Goal: Task Accomplishment & Management: Complete application form

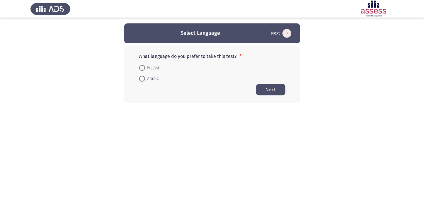
click at [143, 67] on span at bounding box center [142, 68] width 6 height 6
click at [143, 67] on input "English" at bounding box center [142, 68] width 6 height 6
radio input "true"
click at [274, 93] on button "Next" at bounding box center [270, 89] width 29 height 11
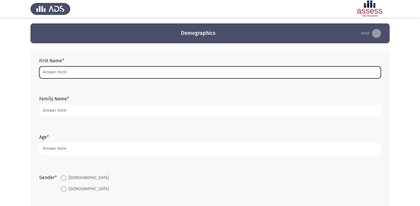
click at [139, 70] on input "First Name *" at bounding box center [210, 73] width 342 height 12
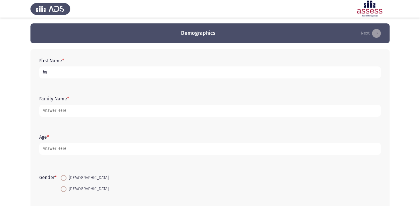
type input "h"
type input "ال[PERSON_NAME]"
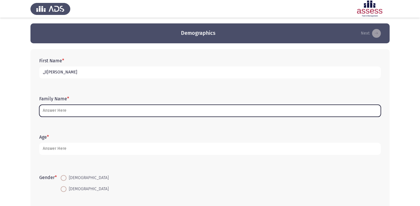
click at [91, 108] on input "Family Name *" at bounding box center [210, 111] width 342 height 12
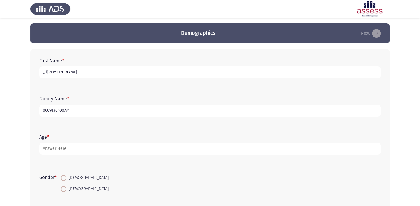
click at [43, 111] on input "0609130100774" at bounding box center [210, 111] width 342 height 12
type input "30609130100774"
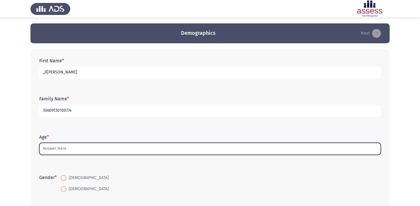
click at [76, 149] on input "Age *" at bounding box center [210, 149] width 342 height 12
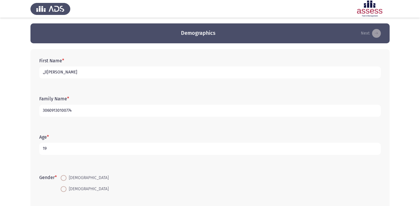
type input "19"
click at [65, 180] on span at bounding box center [64, 178] width 6 height 6
click at [65, 180] on input "[DEMOGRAPHIC_DATA]" at bounding box center [64, 178] width 6 height 6
radio input "true"
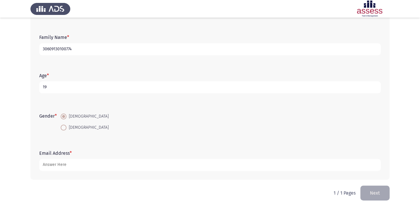
scroll to position [64, 0]
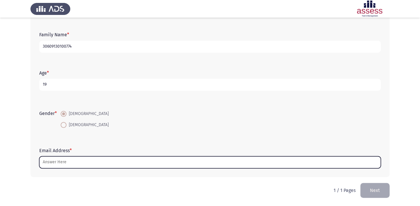
click at [101, 164] on input "Email Address *" at bounding box center [210, 163] width 342 height 12
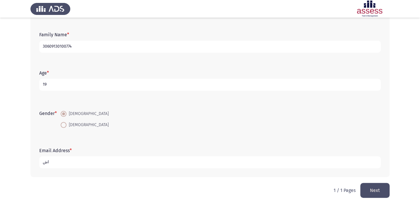
type input "ا"
type input "h"
click at [66, 163] on input "[EMAIL_ADDRESS][DOMAIN_NAME]" at bounding box center [210, 163] width 342 height 12
type input "[EMAIL_ADDRESS][DOMAIN_NAME]"
click at [373, 186] on button "Next" at bounding box center [375, 190] width 29 height 15
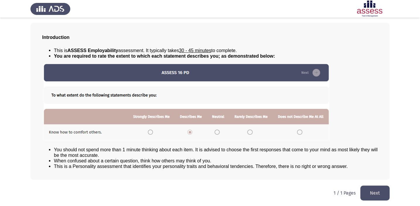
scroll to position [27, 0]
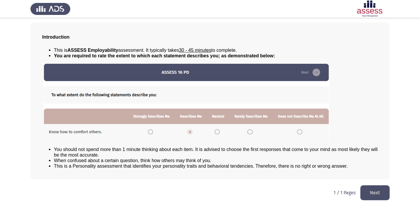
click at [380, 192] on button "Next" at bounding box center [375, 193] width 29 height 15
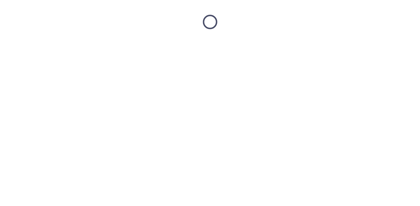
scroll to position [0, 0]
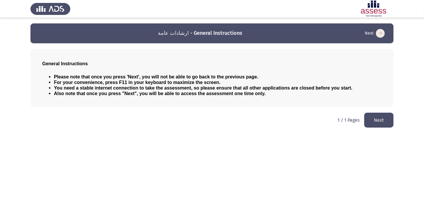
click at [377, 120] on button "Next" at bounding box center [378, 120] width 29 height 15
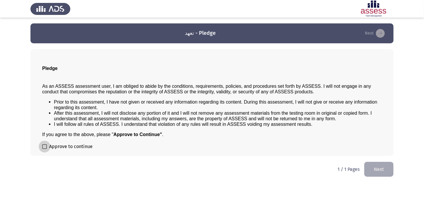
click at [47, 148] on label "Approve to continue" at bounding box center [67, 146] width 50 height 7
click at [45, 149] on input "Approve to continue" at bounding box center [44, 149] width 0 height 0
checkbox input "true"
click at [379, 171] on button "Next" at bounding box center [378, 169] width 29 height 15
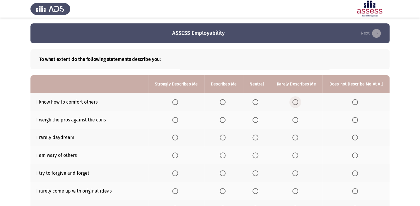
click at [296, 100] on span "Select an option" at bounding box center [296, 102] width 6 height 6
click at [296, 100] on input "Select an option" at bounding box center [296, 102] width 6 height 6
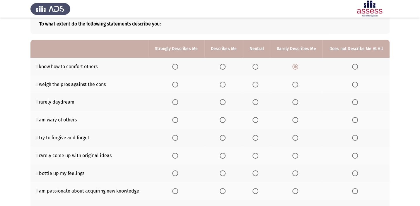
scroll to position [25, 0]
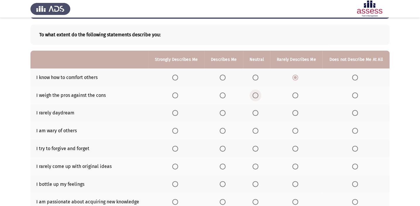
click at [256, 94] on span "Select an option" at bounding box center [256, 96] width 6 height 6
click at [256, 94] on input "Select an option" at bounding box center [256, 96] width 6 height 6
click at [257, 114] on span "Select an option" at bounding box center [256, 113] width 6 height 6
click at [257, 114] on input "Select an option" at bounding box center [256, 113] width 6 height 6
click at [354, 128] on span "Select an option" at bounding box center [355, 131] width 6 height 6
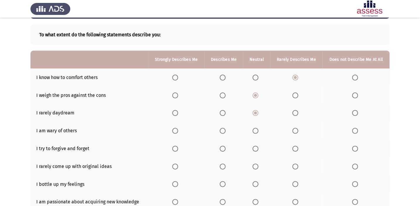
click at [354, 128] on input "Select an option" at bounding box center [355, 131] width 6 height 6
click at [293, 130] on span "Select an option" at bounding box center [296, 131] width 6 height 6
click at [293, 130] on input "Select an option" at bounding box center [296, 131] width 6 height 6
click at [225, 148] on span "Select an option" at bounding box center [223, 149] width 6 height 6
click at [225, 148] on input "Select an option" at bounding box center [223, 149] width 6 height 6
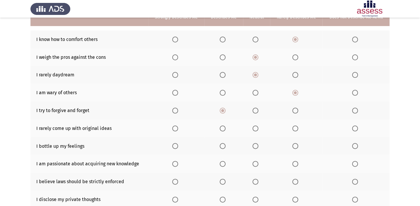
scroll to position [78, 0]
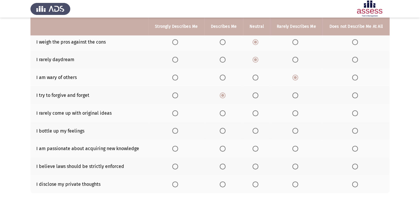
click at [295, 111] on span "Select an option" at bounding box center [296, 114] width 6 height 6
click at [295, 111] on input "Select an option" at bounding box center [296, 114] width 6 height 6
click at [256, 149] on span "Select an option" at bounding box center [256, 149] width 6 height 6
click at [256, 149] on input "Select an option" at bounding box center [256, 149] width 6 height 6
click at [254, 164] on span "Select an option" at bounding box center [256, 167] width 6 height 6
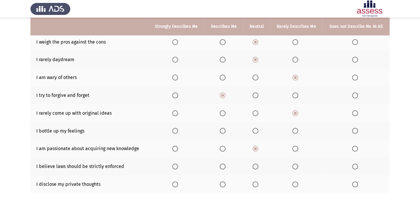
click at [254, 164] on input "Select an option" at bounding box center [256, 167] width 6 height 6
click at [256, 183] on span "Select an option" at bounding box center [256, 185] width 6 height 6
click at [256, 183] on input "Select an option" at bounding box center [256, 185] width 6 height 6
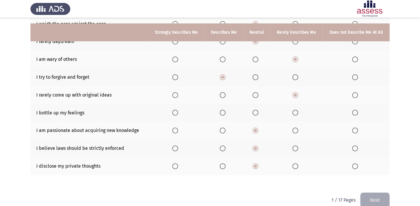
scroll to position [105, 0]
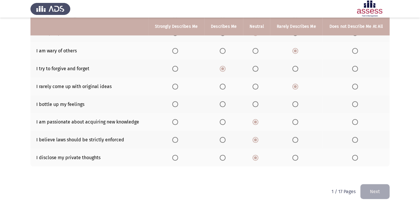
click at [374, 189] on button "Next" at bounding box center [375, 191] width 29 height 15
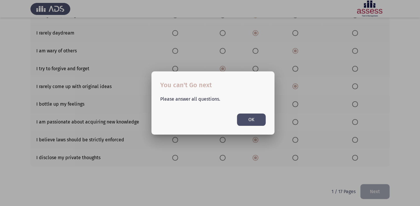
scroll to position [0, 0]
click at [259, 123] on button "OK" at bounding box center [251, 120] width 29 height 12
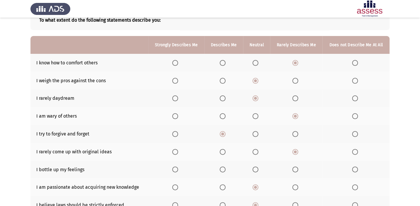
scroll to position [51, 0]
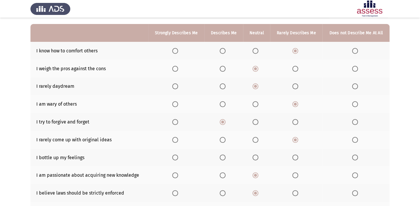
click at [355, 158] on span "Select an option" at bounding box center [355, 158] width 6 height 6
click at [355, 158] on input "Select an option" at bounding box center [355, 158] width 6 height 6
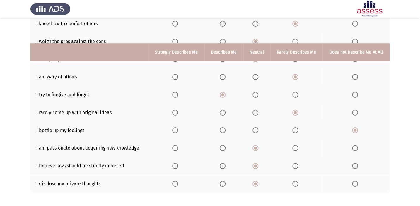
scroll to position [105, 0]
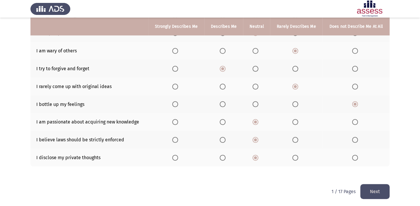
click at [371, 191] on button "Next" at bounding box center [375, 191] width 29 height 15
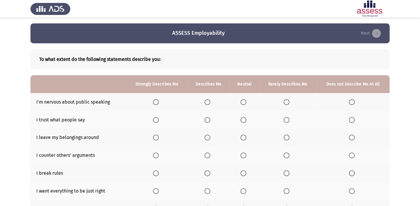
click at [352, 101] on span "Select an option" at bounding box center [352, 102] width 6 height 6
click at [352, 101] on input "Select an option" at bounding box center [352, 102] width 6 height 6
click at [287, 118] on span "Select an option" at bounding box center [287, 120] width 6 height 6
click at [287, 118] on input "Select an option" at bounding box center [287, 120] width 6 height 6
click at [289, 137] on span "Select an option" at bounding box center [287, 138] width 6 height 6
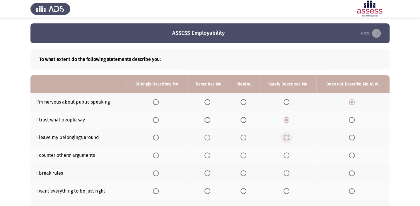
click at [289, 137] on input "Select an option" at bounding box center [287, 138] width 6 height 6
click at [241, 154] on span "Select an option" at bounding box center [244, 156] width 6 height 6
click at [241, 154] on input "Select an option" at bounding box center [244, 156] width 6 height 6
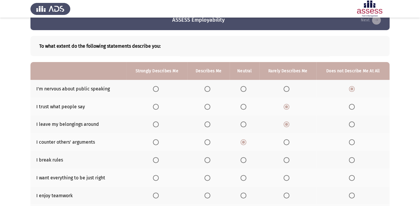
scroll to position [26, 0]
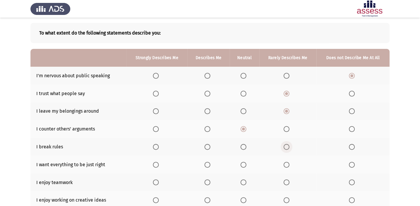
click at [289, 147] on span "Select an option" at bounding box center [287, 147] width 6 height 6
click at [289, 147] on input "Select an option" at bounding box center [287, 147] width 6 height 6
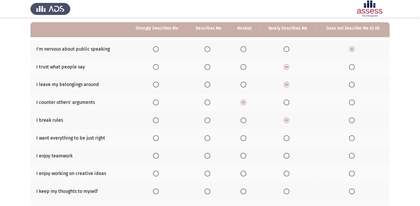
scroll to position [80, 0]
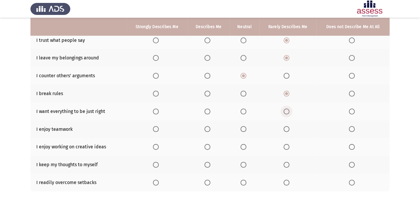
click at [289, 110] on span "Select an option" at bounding box center [287, 112] width 6 height 6
click at [289, 110] on input "Select an option" at bounding box center [287, 112] width 6 height 6
click at [243, 129] on span "Select an option" at bounding box center [244, 129] width 6 height 6
click at [243, 129] on input "Select an option" at bounding box center [244, 129] width 6 height 6
click at [243, 144] on span "Select an option" at bounding box center [244, 147] width 6 height 6
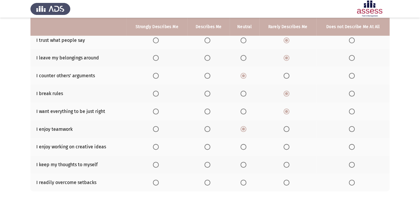
click at [243, 144] on input "Select an option" at bounding box center [244, 147] width 6 height 6
click at [210, 147] on span "Select an option" at bounding box center [208, 147] width 6 height 6
click at [210, 147] on input "Select an option" at bounding box center [208, 147] width 6 height 6
click at [243, 165] on span "Select an option" at bounding box center [244, 165] width 6 height 6
click at [243, 165] on input "Select an option" at bounding box center [244, 165] width 6 height 6
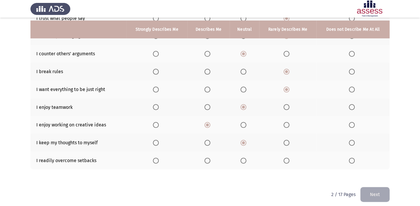
scroll to position [105, 0]
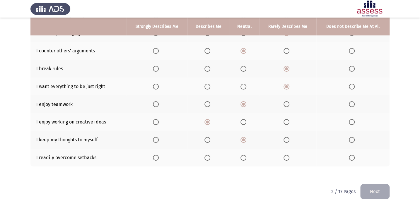
click at [241, 157] on span "Select an option" at bounding box center [244, 158] width 6 height 6
click at [241, 157] on input "Select an option" at bounding box center [244, 158] width 6 height 6
click at [378, 191] on button "Next" at bounding box center [375, 191] width 29 height 15
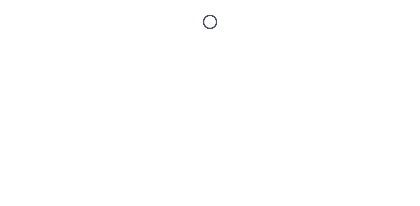
scroll to position [0, 0]
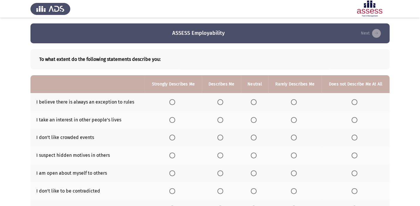
click at [222, 100] on span "Select an option" at bounding box center [221, 102] width 6 height 6
click at [222, 100] on input "Select an option" at bounding box center [221, 102] width 6 height 6
click at [354, 118] on span "Select an option" at bounding box center [355, 120] width 6 height 6
click at [354, 118] on input "Select an option" at bounding box center [355, 120] width 6 height 6
click at [255, 137] on span "Select an option" at bounding box center [254, 138] width 6 height 6
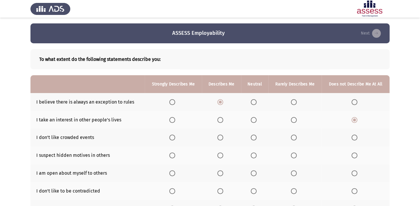
click at [255, 137] on input "Select an option" at bounding box center [254, 138] width 6 height 6
click at [292, 156] on span "Select an option" at bounding box center [294, 156] width 6 height 6
click at [292, 156] on input "Select an option" at bounding box center [294, 156] width 6 height 6
click at [293, 171] on span "Select an option" at bounding box center [294, 174] width 6 height 6
click at [293, 171] on input "Select an option" at bounding box center [294, 174] width 6 height 6
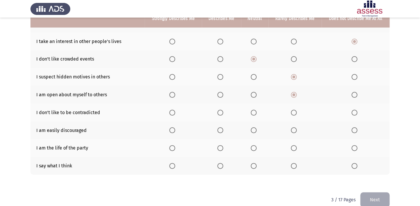
scroll to position [80, 0]
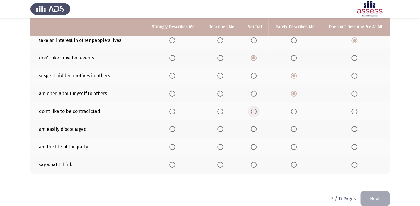
click at [254, 111] on span "Select an option" at bounding box center [254, 112] width 6 height 6
click at [254, 111] on input "Select an option" at bounding box center [254, 112] width 6 height 6
click at [355, 129] on span "Select an option" at bounding box center [355, 129] width 6 height 6
click at [355, 129] on input "Select an option" at bounding box center [355, 129] width 6 height 6
click at [357, 130] on span "Select an option" at bounding box center [355, 129] width 6 height 6
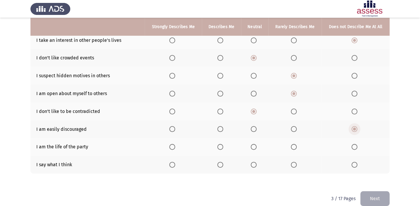
click at [357, 130] on input "Select an option" at bounding box center [355, 129] width 6 height 6
click at [296, 132] on th at bounding box center [295, 129] width 53 height 18
click at [296, 129] on span "Select an option" at bounding box center [294, 129] width 6 height 6
click at [296, 129] on input "Select an option" at bounding box center [294, 129] width 6 height 6
click at [356, 126] on span "Select an option" at bounding box center [355, 129] width 6 height 6
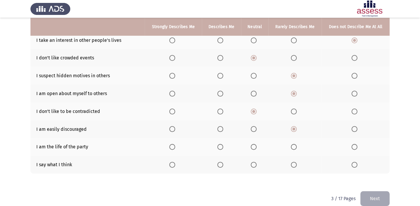
click at [356, 126] on input "Select an option" at bounding box center [355, 129] width 6 height 6
click at [255, 147] on span "Select an option" at bounding box center [254, 147] width 6 height 6
click at [255, 147] on input "Select an option" at bounding box center [254, 147] width 6 height 6
click at [297, 166] on label "Select an option" at bounding box center [295, 165] width 8 height 6
click at [297, 166] on input "Select an option" at bounding box center [294, 165] width 6 height 6
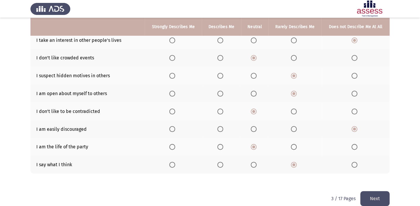
click at [372, 194] on button "Next" at bounding box center [375, 198] width 29 height 15
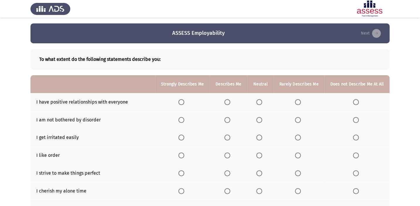
click at [230, 105] on span "Select an option" at bounding box center [228, 102] width 6 height 6
click at [230, 105] on input "Select an option" at bounding box center [228, 102] width 6 height 6
click at [230, 118] on span "Select an option" at bounding box center [228, 120] width 6 height 6
click at [230, 118] on input "Select an option" at bounding box center [228, 120] width 6 height 6
click at [259, 137] on span "Select an option" at bounding box center [259, 138] width 6 height 6
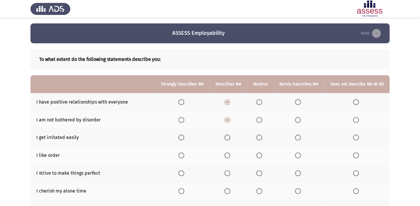
click at [259, 137] on input "Select an option" at bounding box center [259, 138] width 6 height 6
click at [355, 155] on span "Select an option" at bounding box center [356, 156] width 6 height 6
click at [355, 155] on input "Select an option" at bounding box center [356, 156] width 6 height 6
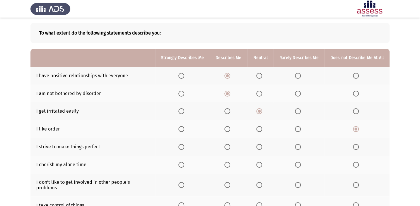
click at [300, 149] on span "Select an option" at bounding box center [298, 147] width 6 height 6
click at [300, 149] on input "Select an option" at bounding box center [298, 147] width 6 height 6
click at [300, 144] on span "Select an option" at bounding box center [298, 147] width 6 height 6
click at [300, 144] on input "Select an option" at bounding box center [298, 147] width 6 height 6
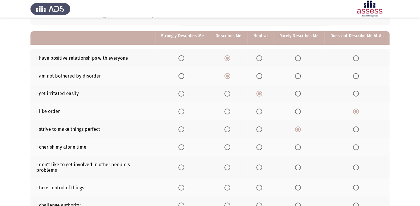
scroll to position [53, 0]
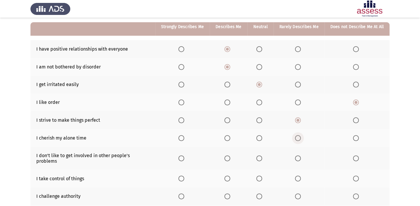
click at [297, 139] on span "Select an option" at bounding box center [298, 138] width 6 height 6
click at [297, 139] on input "Select an option" at bounding box center [298, 138] width 6 height 6
click at [357, 156] on span "Select an option" at bounding box center [356, 159] width 6 height 6
click at [357, 156] on input "Select an option" at bounding box center [356, 159] width 6 height 6
click at [298, 176] on span "Select an option" at bounding box center [298, 179] width 6 height 6
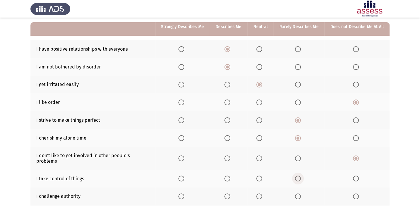
click at [298, 176] on input "Select an option" at bounding box center [298, 179] width 6 height 6
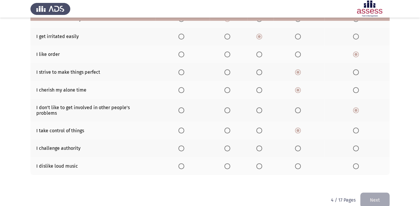
scroll to position [105, 0]
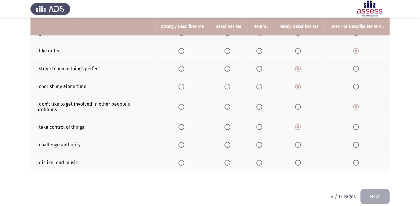
click at [262, 142] on span "Select an option" at bounding box center [259, 145] width 6 height 6
click at [262, 142] on input "Select an option" at bounding box center [259, 145] width 6 height 6
click at [296, 142] on span "Select an option" at bounding box center [298, 145] width 6 height 6
click at [296, 142] on input "Select an option" at bounding box center [298, 145] width 6 height 6
click at [302, 160] on label "Select an option" at bounding box center [299, 163] width 8 height 6
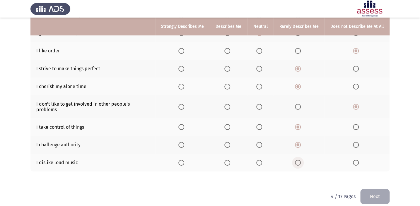
click at [301, 160] on input "Select an option" at bounding box center [298, 163] width 6 height 6
click at [381, 192] on button "Next" at bounding box center [375, 196] width 29 height 15
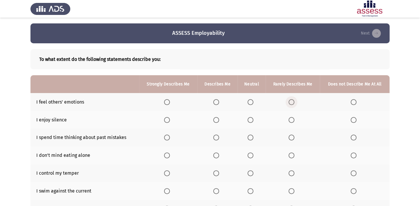
click at [296, 103] on label "Select an option" at bounding box center [293, 102] width 8 height 6
click at [295, 103] on input "Select an option" at bounding box center [292, 102] width 6 height 6
click at [254, 120] on label "Select an option" at bounding box center [252, 120] width 8 height 6
click at [254, 120] on input "Select an option" at bounding box center [251, 120] width 6 height 6
click at [249, 136] on span "Select an option" at bounding box center [251, 138] width 6 height 6
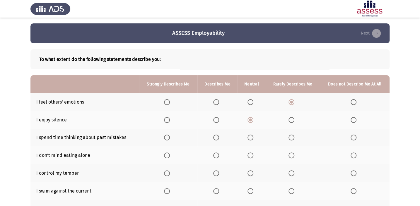
click at [249, 136] on input "Select an option" at bounding box center [251, 138] width 6 height 6
click at [251, 157] on span "Select an option" at bounding box center [251, 156] width 6 height 6
click at [251, 157] on input "Select an option" at bounding box center [251, 156] width 6 height 6
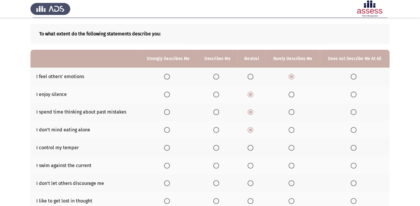
scroll to position [26, 0]
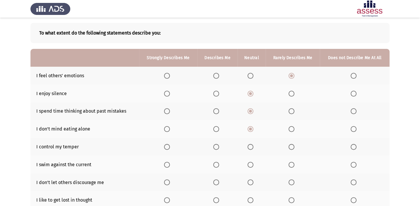
click at [250, 144] on span "Select an option" at bounding box center [251, 147] width 6 height 6
click at [250, 144] on input "Select an option" at bounding box center [251, 147] width 6 height 6
click at [293, 164] on span "Select an option" at bounding box center [292, 165] width 6 height 6
click at [293, 164] on input "Select an option" at bounding box center [292, 165] width 6 height 6
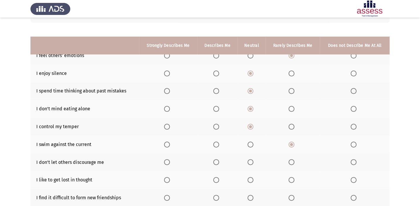
scroll to position [80, 0]
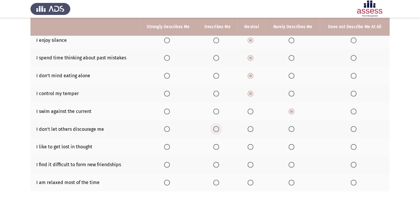
click at [216, 129] on span "Select an option" at bounding box center [216, 129] width 6 height 6
click at [216, 129] on input "Select an option" at bounding box center [216, 129] width 6 height 6
click at [252, 148] on span "Select an option" at bounding box center [251, 147] width 6 height 6
click at [252, 148] on input "Select an option" at bounding box center [251, 147] width 6 height 6
click at [355, 164] on span "Select an option" at bounding box center [354, 165] width 6 height 6
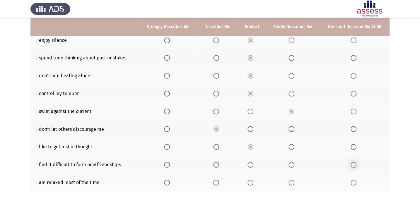
click at [355, 164] on input "Select an option" at bounding box center [354, 165] width 6 height 6
click at [252, 180] on span "Select an option" at bounding box center [251, 183] width 6 height 6
click at [252, 180] on input "Select an option" at bounding box center [251, 183] width 6 height 6
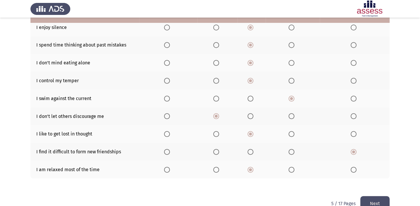
scroll to position [105, 0]
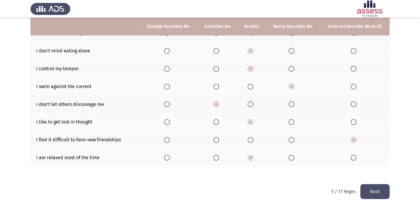
click at [375, 187] on button "Next" at bounding box center [375, 191] width 29 height 15
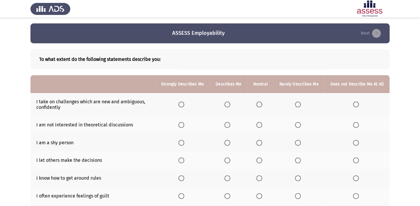
click at [300, 106] on span "Select an option" at bounding box center [298, 105] width 6 height 6
click at [300, 106] on input "Select an option" at bounding box center [298, 105] width 6 height 6
click at [261, 103] on span "Select an option" at bounding box center [259, 105] width 6 height 6
click at [261, 103] on input "Select an option" at bounding box center [259, 105] width 6 height 6
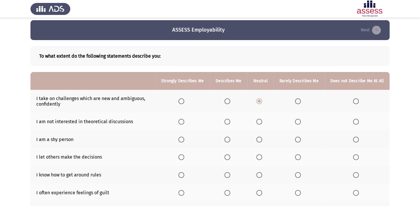
scroll to position [26, 0]
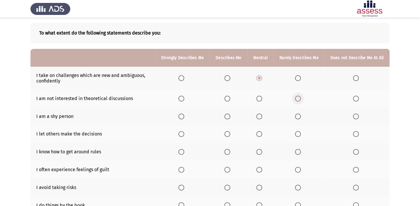
click at [299, 97] on span "Select an option" at bounding box center [298, 99] width 6 height 6
click at [299, 97] on input "Select an option" at bounding box center [298, 99] width 6 height 6
click at [296, 118] on span "Select an option" at bounding box center [298, 117] width 6 height 6
click at [296, 118] on input "Select an option" at bounding box center [298, 117] width 6 height 6
click at [230, 135] on span "Select an option" at bounding box center [228, 134] width 6 height 6
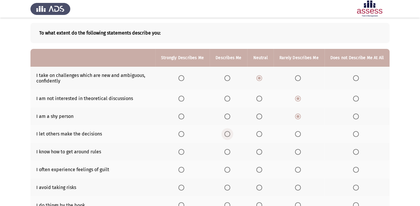
click at [230, 135] on input "Select an option" at bounding box center [228, 134] width 6 height 6
click at [229, 149] on span "Select an option" at bounding box center [228, 152] width 6 height 6
click at [229, 149] on input "Select an option" at bounding box center [228, 152] width 6 height 6
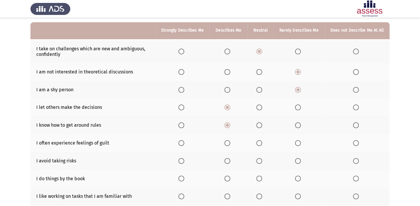
scroll to position [80, 0]
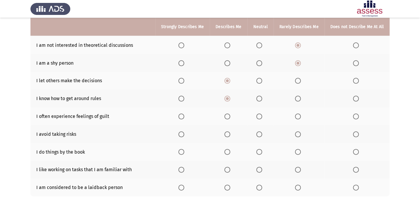
click at [262, 117] on span "Select an option" at bounding box center [259, 117] width 6 height 6
click at [262, 117] on input "Select an option" at bounding box center [259, 117] width 6 height 6
click at [264, 132] on label "Select an option" at bounding box center [260, 135] width 8 height 6
click at [262, 132] on input "Select an option" at bounding box center [259, 135] width 6 height 6
click at [260, 151] on span "Select an option" at bounding box center [259, 152] width 6 height 6
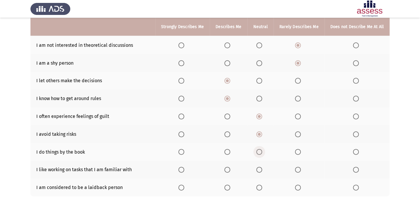
click at [260, 151] on input "Select an option" at bounding box center [259, 152] width 6 height 6
click at [300, 169] on span "Select an option" at bounding box center [298, 170] width 6 height 6
click at [300, 169] on input "Select an option" at bounding box center [298, 170] width 6 height 6
click at [259, 185] on span "Select an option" at bounding box center [259, 188] width 6 height 6
click at [259, 185] on input "Select an option" at bounding box center [259, 188] width 6 height 6
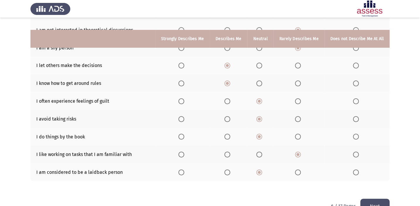
scroll to position [110, 0]
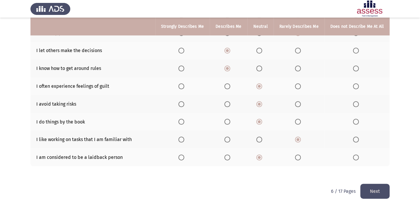
click at [377, 187] on button "Next" at bounding box center [375, 191] width 29 height 15
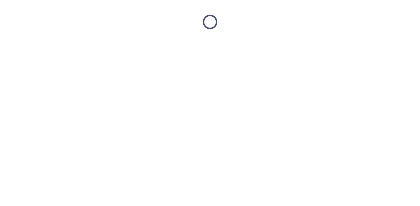
scroll to position [0, 0]
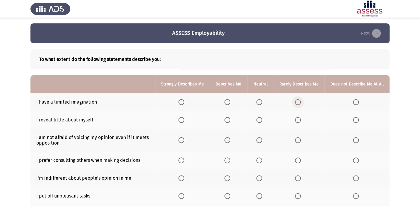
click at [299, 102] on span "Select an option" at bounding box center [298, 102] width 6 height 6
click at [299, 102] on input "Select an option" at bounding box center [298, 102] width 6 height 6
click at [261, 119] on span "Select an option" at bounding box center [259, 120] width 6 height 6
click at [261, 119] on input "Select an option" at bounding box center [259, 120] width 6 height 6
click at [262, 140] on span "Select an option" at bounding box center [259, 140] width 6 height 6
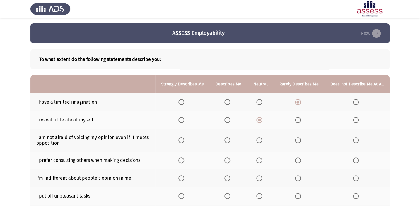
click at [262, 140] on input "Select an option" at bounding box center [259, 140] width 6 height 6
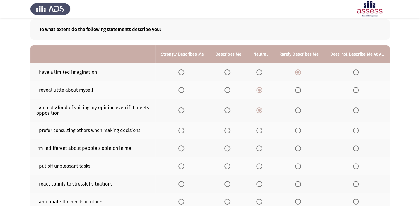
scroll to position [53, 0]
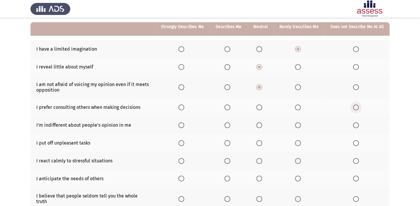
click at [358, 106] on span "Select an option" at bounding box center [356, 108] width 6 height 6
click at [358, 106] on input "Select an option" at bounding box center [356, 108] width 6 height 6
click at [303, 127] on label "Select an option" at bounding box center [299, 126] width 8 height 6
click at [301, 127] on input "Select an option" at bounding box center [298, 126] width 6 height 6
click at [357, 142] on span "Select an option" at bounding box center [356, 143] width 6 height 6
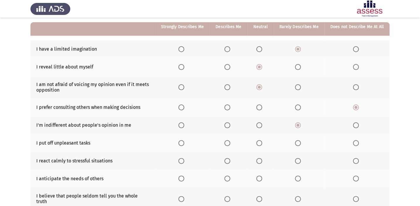
click at [357, 142] on input "Select an option" at bounding box center [356, 143] width 6 height 6
click at [259, 160] on span "Select an option" at bounding box center [259, 161] width 6 height 6
click at [259, 160] on input "Select an option" at bounding box center [259, 161] width 6 height 6
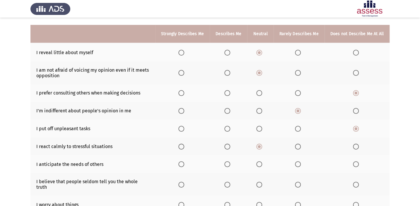
scroll to position [80, 0]
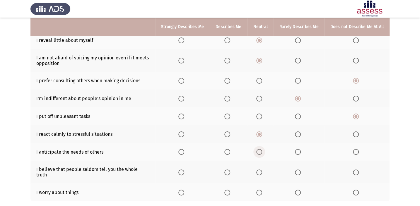
click at [262, 150] on span "Select an option" at bounding box center [259, 152] width 6 height 6
click at [262, 150] on input "Select an option" at bounding box center [259, 152] width 6 height 6
click at [298, 170] on span "Select an option" at bounding box center [298, 173] width 6 height 6
click at [298, 170] on input "Select an option" at bounding box center [298, 173] width 6 height 6
click at [259, 190] on span "Select an option" at bounding box center [259, 193] width 6 height 6
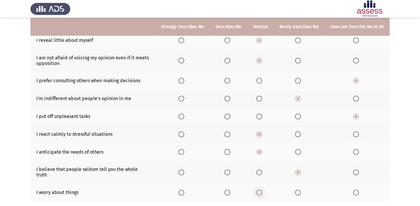
click at [259, 190] on input "Select an option" at bounding box center [259, 193] width 6 height 6
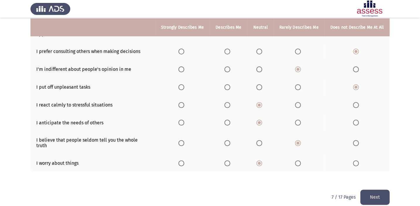
scroll to position [110, 0]
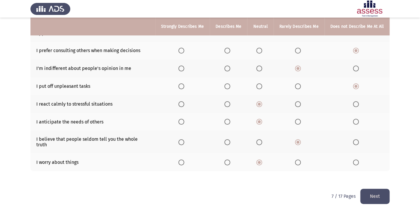
click at [372, 189] on button "Next" at bounding box center [375, 196] width 29 height 15
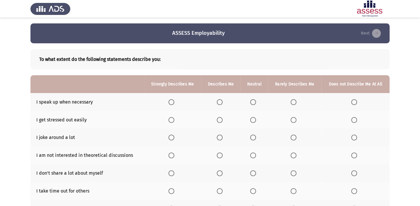
click at [222, 103] on span "Select an option" at bounding box center [220, 102] width 6 height 6
click at [222, 103] on input "Select an option" at bounding box center [220, 102] width 6 height 6
click at [292, 118] on span "Select an option" at bounding box center [294, 120] width 6 height 6
click at [292, 118] on input "Select an option" at bounding box center [294, 120] width 6 height 6
click at [221, 137] on span "Select an option" at bounding box center [220, 138] width 6 height 6
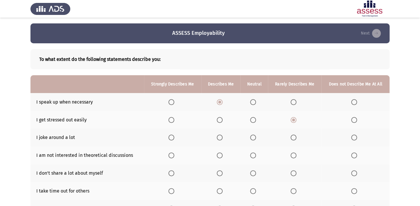
click at [221, 137] on input "Select an option" at bounding box center [220, 138] width 6 height 6
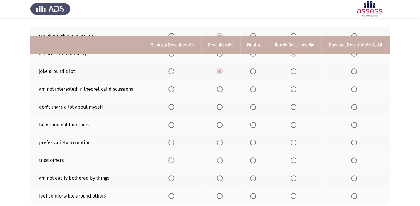
scroll to position [105, 0]
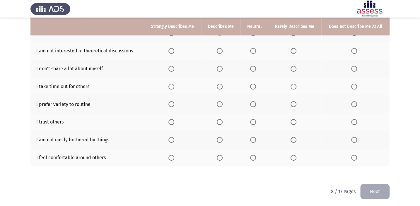
click at [37, 188] on html "ASSESS Employability Next To what extent do the following statements describe y…" at bounding box center [210, 51] width 420 height 312
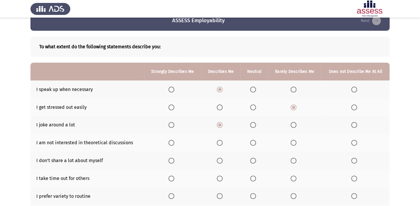
scroll to position [0, 0]
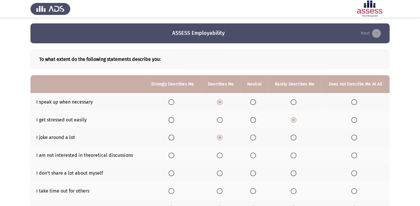
click at [254, 153] on span "Select an option" at bounding box center [253, 156] width 6 height 6
click at [254, 153] on input "Select an option" at bounding box center [253, 156] width 6 height 6
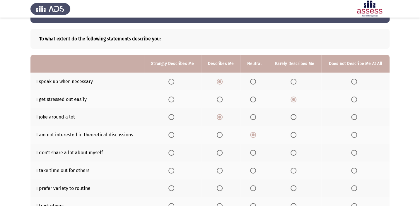
scroll to position [26, 0]
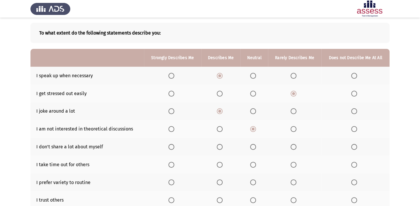
click at [251, 145] on span "Select an option" at bounding box center [253, 147] width 6 height 6
click at [251, 145] on input "Select an option" at bounding box center [253, 147] width 6 height 6
click at [219, 162] on span "Select an option" at bounding box center [220, 165] width 6 height 6
click at [219, 162] on input "Select an option" at bounding box center [220, 165] width 6 height 6
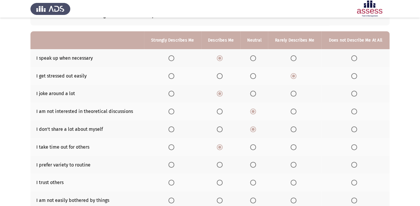
scroll to position [53, 0]
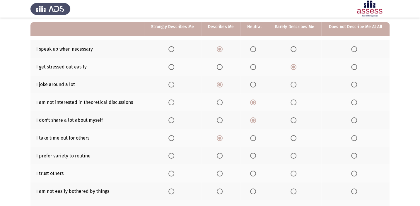
click at [220, 153] on span "Select an option" at bounding box center [220, 156] width 6 height 6
click at [220, 153] on input "Select an option" at bounding box center [220, 156] width 6 height 6
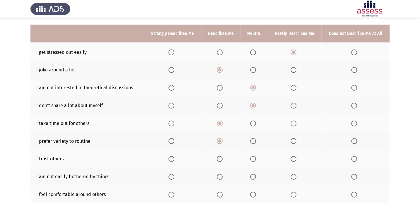
scroll to position [80, 0]
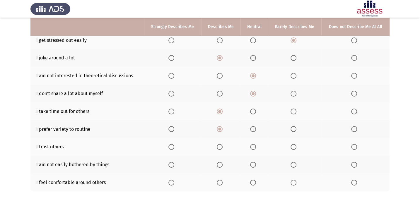
click at [252, 145] on span "Select an option" at bounding box center [253, 147] width 6 height 6
click at [252, 145] on input "Select an option" at bounding box center [253, 147] width 6 height 6
click at [294, 165] on span "Select an option" at bounding box center [294, 165] width 6 height 6
click at [294, 165] on input "Select an option" at bounding box center [294, 165] width 6 height 6
click at [220, 165] on span "Select an option" at bounding box center [220, 165] width 6 height 6
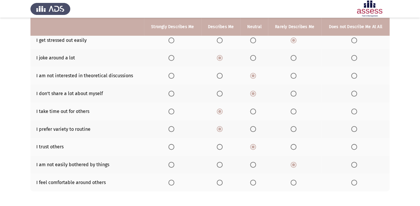
click at [220, 165] on input "Select an option" at bounding box center [220, 165] width 6 height 6
click at [250, 182] on span "Select an option" at bounding box center [253, 183] width 6 height 6
click at [250, 182] on input "Select an option" at bounding box center [253, 183] width 6 height 6
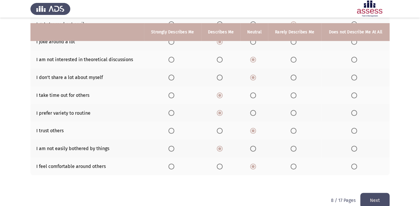
scroll to position [105, 0]
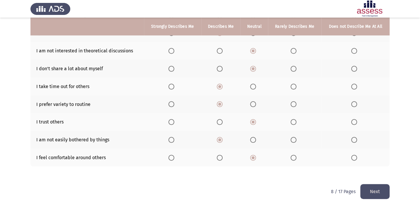
click at [369, 188] on button "Next" at bounding box center [375, 191] width 29 height 15
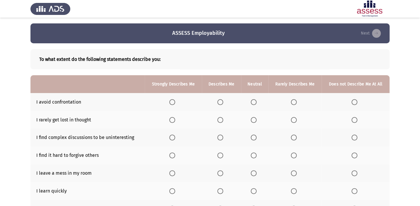
click at [255, 102] on span "Select an option" at bounding box center [254, 102] width 6 height 6
click at [255, 102] on input "Select an option" at bounding box center [254, 102] width 6 height 6
click at [294, 119] on span "Select an option" at bounding box center [294, 120] width 6 height 6
click at [294, 119] on input "Select an option" at bounding box center [294, 120] width 6 height 6
click at [256, 137] on span "Select an option" at bounding box center [254, 138] width 6 height 6
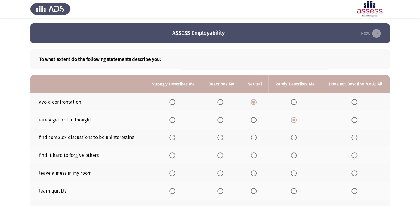
click at [256, 137] on input "Select an option" at bounding box center [254, 138] width 6 height 6
click at [293, 158] on span "Select an option" at bounding box center [294, 156] width 6 height 6
click at [293, 158] on input "Select an option" at bounding box center [294, 156] width 6 height 6
click at [295, 174] on span "Select an option" at bounding box center [294, 174] width 6 height 6
click at [295, 174] on input "Select an option" at bounding box center [294, 174] width 6 height 6
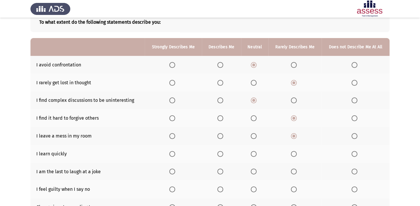
scroll to position [53, 0]
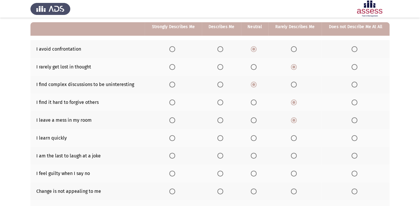
click at [251, 135] on th at bounding box center [254, 138] width 27 height 18
click at [255, 137] on span "Select an option" at bounding box center [254, 138] width 6 height 6
click at [255, 137] on input "Select an option" at bounding box center [254, 138] width 6 height 6
click at [295, 153] on span "Select an option" at bounding box center [294, 156] width 6 height 6
click at [295, 153] on input "Select an option" at bounding box center [294, 156] width 6 height 6
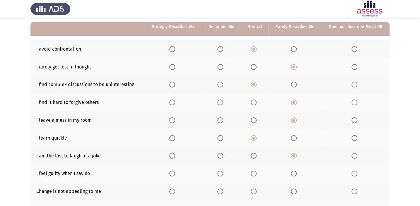
click at [293, 171] on span "Select an option" at bounding box center [294, 174] width 6 height 6
click at [293, 171] on input "Select an option" at bounding box center [294, 174] width 6 height 6
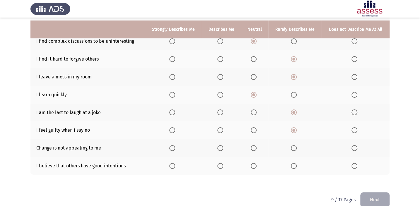
scroll to position [105, 0]
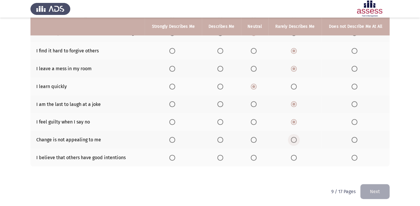
click at [293, 137] on span "Select an option" at bounding box center [294, 140] width 6 height 6
click at [293, 137] on input "Select an option" at bounding box center [294, 140] width 6 height 6
click at [256, 156] on span "Select an option" at bounding box center [254, 158] width 6 height 6
click at [256, 156] on input "Select an option" at bounding box center [254, 158] width 6 height 6
click at [382, 191] on button "Next" at bounding box center [375, 191] width 29 height 15
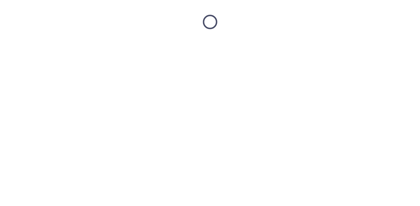
scroll to position [0, 0]
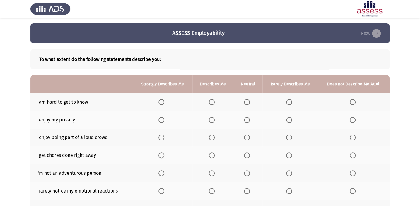
click at [290, 104] on span "Select an option" at bounding box center [289, 102] width 6 height 6
click at [290, 104] on input "Select an option" at bounding box center [289, 102] width 6 height 6
click at [244, 120] on span "Select an option" at bounding box center [247, 120] width 6 height 6
click at [244, 120] on input "Select an option" at bounding box center [247, 120] width 6 height 6
click at [249, 139] on span "Select an option" at bounding box center [247, 138] width 6 height 6
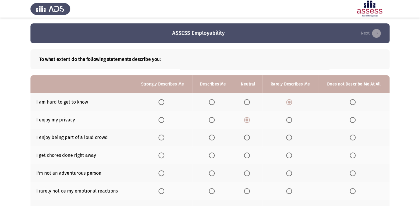
click at [249, 139] on input "Select an option" at bounding box center [247, 138] width 6 height 6
click at [245, 157] on span "Select an option" at bounding box center [247, 156] width 6 height 6
click at [245, 157] on input "Select an option" at bounding box center [247, 156] width 6 height 6
click at [286, 154] on span "Select an option" at bounding box center [289, 156] width 6 height 6
click at [286, 154] on input "Select an option" at bounding box center [289, 156] width 6 height 6
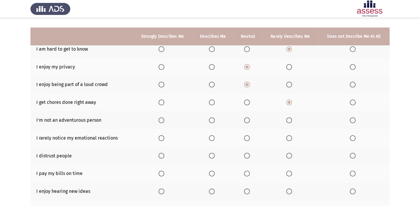
scroll to position [80, 0]
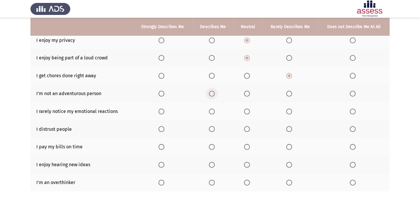
click at [212, 94] on span "Select an option" at bounding box center [212, 94] width 6 height 6
click at [212, 94] on input "Select an option" at bounding box center [212, 94] width 6 height 6
click at [251, 111] on label "Select an option" at bounding box center [248, 112] width 8 height 6
click at [250, 111] on input "Select an option" at bounding box center [247, 112] width 6 height 6
click at [286, 125] on th at bounding box center [291, 129] width 56 height 18
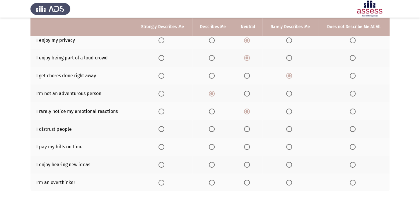
click at [294, 126] on label "Select an option" at bounding box center [290, 129] width 8 height 6
click at [292, 126] on input "Select an option" at bounding box center [289, 129] width 6 height 6
click at [352, 128] on span "Select an option" at bounding box center [353, 129] width 6 height 6
click at [352, 128] on input "Select an option" at bounding box center [353, 129] width 6 height 6
click at [245, 145] on span "Select an option" at bounding box center [247, 147] width 6 height 6
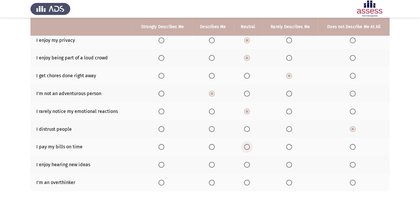
click at [245, 145] on input "Select an option" at bounding box center [247, 147] width 6 height 6
click at [249, 164] on span "Select an option" at bounding box center [247, 165] width 6 height 6
click at [249, 164] on input "Select an option" at bounding box center [247, 165] width 6 height 6
click at [287, 184] on span "Select an option" at bounding box center [289, 183] width 6 height 6
click at [287, 184] on input "Select an option" at bounding box center [289, 183] width 6 height 6
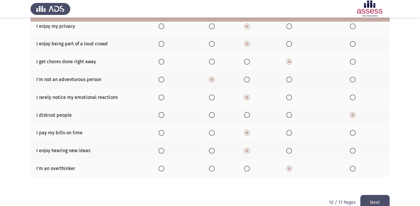
scroll to position [105, 0]
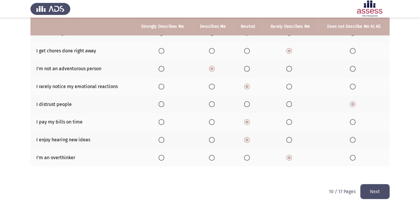
click at [373, 187] on button "Next" at bounding box center [375, 191] width 29 height 15
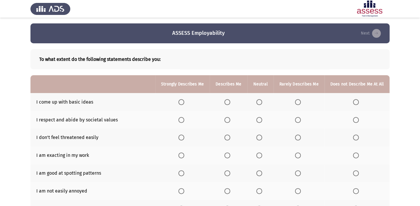
click at [230, 103] on span "Select an option" at bounding box center [228, 102] width 6 height 6
click at [230, 103] on input "Select an option" at bounding box center [228, 102] width 6 height 6
click at [262, 121] on span "Select an option" at bounding box center [259, 120] width 6 height 6
click at [262, 121] on input "Select an option" at bounding box center [259, 120] width 6 height 6
click at [258, 137] on span "Select an option" at bounding box center [259, 138] width 6 height 6
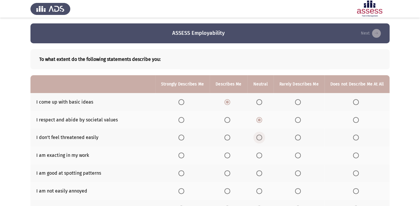
click at [258, 137] on input "Select an option" at bounding box center [259, 138] width 6 height 6
click at [262, 153] on span "Select an option" at bounding box center [259, 156] width 6 height 6
click at [262, 153] on input "Select an option" at bounding box center [259, 156] width 6 height 6
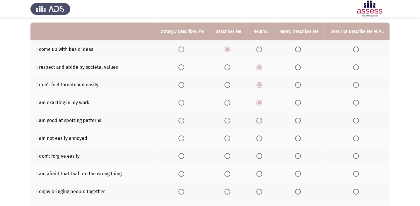
scroll to position [53, 0]
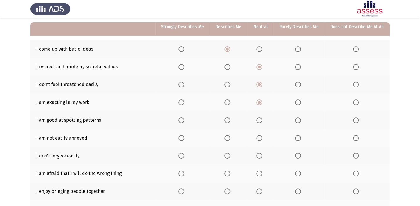
click at [261, 121] on span "Select an option" at bounding box center [259, 121] width 6 height 6
click at [261, 121] on input "Select an option" at bounding box center [259, 121] width 6 height 6
click at [230, 137] on span "Select an option" at bounding box center [228, 138] width 6 height 6
click at [230, 137] on input "Select an option" at bounding box center [228, 138] width 6 height 6
click at [260, 155] on span "Select an option" at bounding box center [259, 156] width 6 height 6
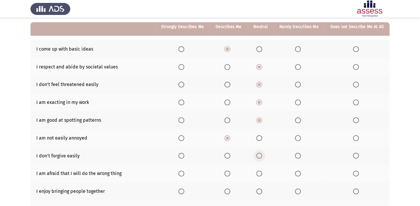
click at [260, 155] on input "Select an option" at bounding box center [259, 156] width 6 height 6
click at [262, 172] on span "Select an option" at bounding box center [259, 174] width 6 height 6
click at [262, 172] on input "Select an option" at bounding box center [259, 174] width 6 height 6
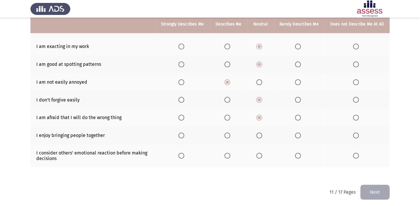
scroll to position [110, 0]
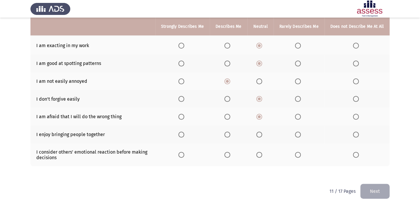
click at [259, 134] on span "Select an option" at bounding box center [259, 135] width 6 height 6
click at [259, 134] on input "Select an option" at bounding box center [259, 135] width 6 height 6
click at [297, 153] on span "Select an option" at bounding box center [298, 155] width 6 height 6
click at [297, 153] on input "Select an option" at bounding box center [298, 155] width 6 height 6
click at [371, 193] on button "Next" at bounding box center [375, 191] width 29 height 15
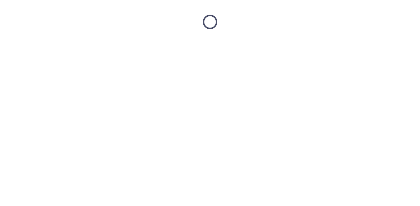
scroll to position [0, 0]
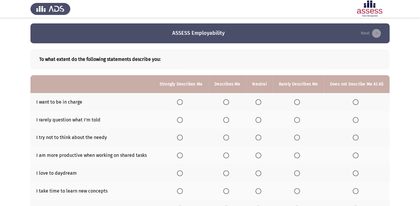
click at [261, 98] on th at bounding box center [260, 102] width 26 height 18
click at [259, 105] on span "Select an option" at bounding box center [259, 102] width 6 height 6
click at [259, 105] on input "Select an option" at bounding box center [259, 102] width 6 height 6
click at [296, 119] on span "Select an option" at bounding box center [297, 120] width 6 height 6
click at [296, 119] on input "Select an option" at bounding box center [297, 120] width 6 height 6
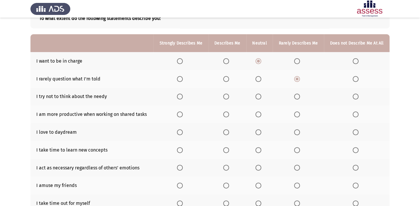
scroll to position [53, 0]
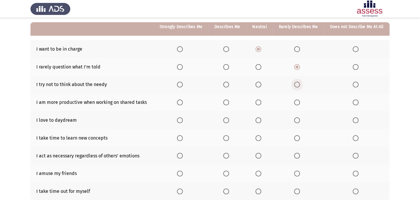
click at [295, 86] on span "Select an option" at bounding box center [297, 85] width 6 height 6
click at [295, 86] on input "Select an option" at bounding box center [297, 85] width 6 height 6
click at [257, 103] on span "Select an option" at bounding box center [259, 103] width 6 height 6
click at [257, 103] on input "Select an option" at bounding box center [259, 103] width 6 height 6
click at [263, 118] on label "Select an option" at bounding box center [260, 121] width 8 height 6
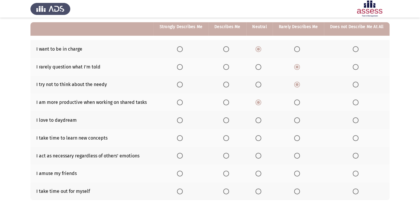
click at [261, 118] on input "Select an option" at bounding box center [259, 121] width 6 height 6
click at [297, 136] on span "Select an option" at bounding box center [297, 138] width 6 height 6
click at [297, 136] on input "Select an option" at bounding box center [297, 138] width 6 height 6
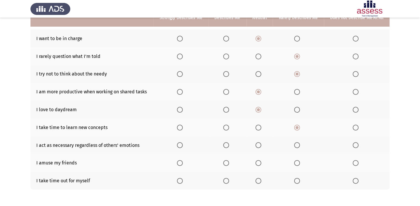
scroll to position [80, 0]
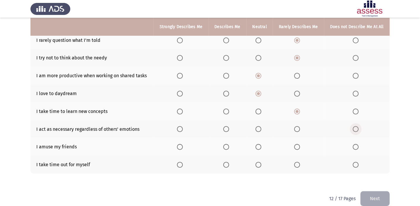
click at [353, 130] on span "Select an option" at bounding box center [356, 129] width 6 height 6
click at [353, 130] on input "Select an option" at bounding box center [356, 129] width 6 height 6
click at [258, 146] on span "Select an option" at bounding box center [259, 147] width 6 height 6
click at [258, 146] on input "Select an option" at bounding box center [259, 147] width 6 height 6
click at [363, 165] on th at bounding box center [357, 165] width 66 height 18
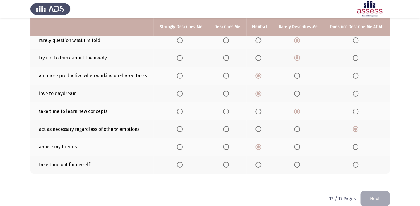
click at [358, 167] on span "Select an option" at bounding box center [356, 165] width 6 height 6
click at [358, 167] on input "Select an option" at bounding box center [356, 165] width 6 height 6
click at [385, 198] on button "Next" at bounding box center [375, 198] width 29 height 15
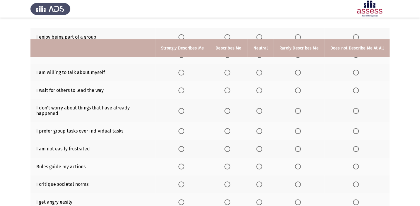
scroll to position [25, 0]
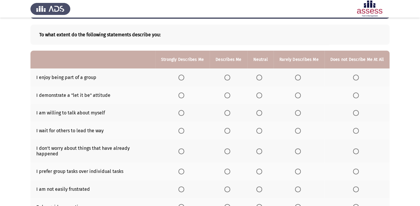
click at [233, 78] on label "Select an option" at bounding box center [229, 78] width 8 height 6
click at [230, 78] on input "Select an option" at bounding box center [228, 78] width 6 height 6
click at [258, 94] on span "Select an option" at bounding box center [259, 96] width 6 height 6
click at [258, 94] on input "Select an option" at bounding box center [259, 96] width 6 height 6
click at [261, 112] on span "Select an option" at bounding box center [259, 113] width 6 height 6
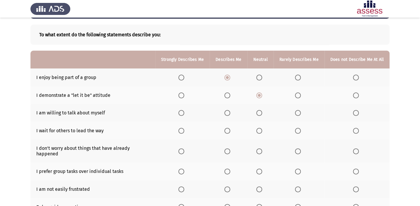
click at [261, 112] on input "Select an option" at bounding box center [259, 113] width 6 height 6
click at [261, 133] on span "Select an option" at bounding box center [259, 131] width 6 height 6
click at [261, 133] on input "Select an option" at bounding box center [259, 131] width 6 height 6
click at [229, 149] on span "Select an option" at bounding box center [228, 152] width 6 height 6
click at [229, 149] on input "Select an option" at bounding box center [228, 152] width 6 height 6
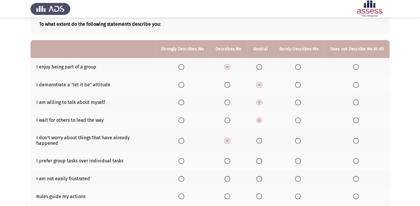
scroll to position [51, 0]
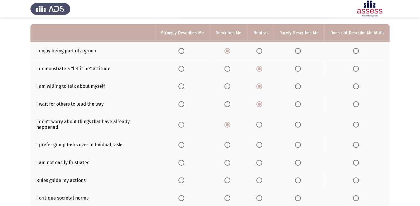
click at [258, 142] on span "Select an option" at bounding box center [259, 145] width 6 height 6
click at [258, 142] on input "Select an option" at bounding box center [259, 145] width 6 height 6
click at [261, 160] on span "Select an option" at bounding box center [259, 163] width 6 height 6
click at [261, 160] on input "Select an option" at bounding box center [259, 163] width 6 height 6
click at [262, 178] on span "Select an option" at bounding box center [259, 181] width 6 height 6
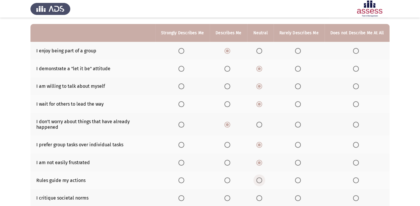
click at [262, 178] on input "Select an option" at bounding box center [259, 181] width 6 height 6
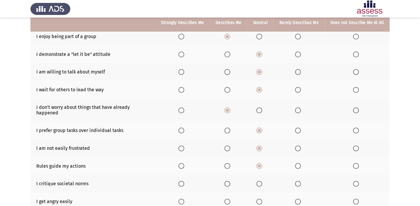
scroll to position [78, 0]
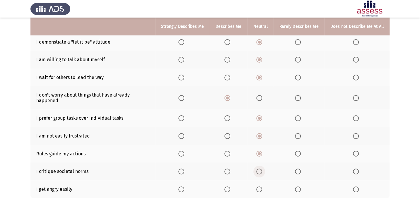
click at [260, 169] on span "Select an option" at bounding box center [259, 172] width 6 height 6
click at [260, 169] on input "Select an option" at bounding box center [259, 172] width 6 height 6
click at [301, 187] on span "Select an option" at bounding box center [298, 190] width 6 height 6
click at [301, 187] on input "Select an option" at bounding box center [298, 190] width 6 height 6
click at [258, 187] on span "Select an option" at bounding box center [259, 190] width 6 height 6
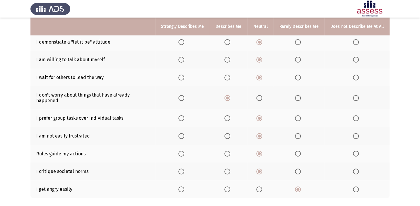
click at [258, 187] on input "Select an option" at bounding box center [259, 190] width 6 height 6
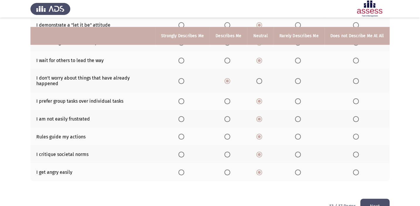
scroll to position [105, 0]
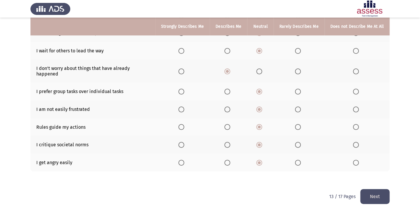
click at [373, 189] on button "Next" at bounding box center [375, 196] width 29 height 15
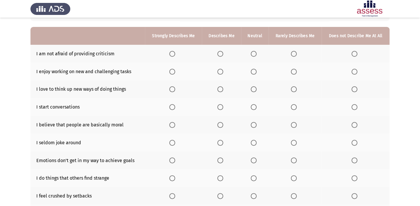
scroll to position [25, 0]
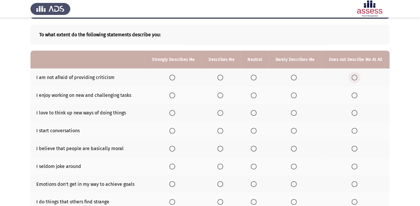
click at [355, 77] on span "Select an option" at bounding box center [355, 78] width 6 height 6
click at [355, 77] on input "Select an option" at bounding box center [355, 78] width 6 height 6
click at [256, 78] on span "Select an option" at bounding box center [254, 78] width 6 height 6
click at [256, 78] on input "Select an option" at bounding box center [254, 78] width 6 height 6
click at [221, 97] on span "Select an option" at bounding box center [221, 96] width 6 height 6
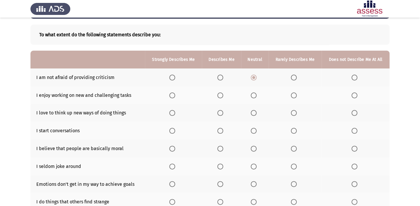
click at [221, 97] on input "Select an option" at bounding box center [221, 96] width 6 height 6
click at [223, 113] on span "Select an option" at bounding box center [221, 113] width 6 height 6
click at [223, 113] on input "Select an option" at bounding box center [221, 113] width 6 height 6
click at [223, 130] on span "Select an option" at bounding box center [221, 131] width 6 height 6
click at [223, 130] on input "Select an option" at bounding box center [221, 131] width 6 height 6
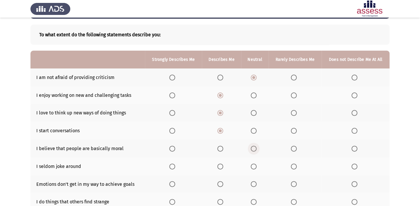
click at [254, 149] on span "Select an option" at bounding box center [254, 149] width 6 height 6
click at [254, 149] on input "Select an option" at bounding box center [254, 149] width 6 height 6
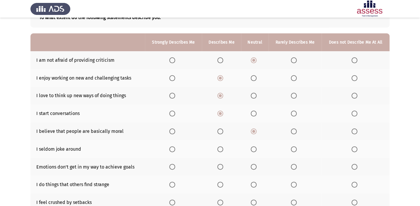
scroll to position [51, 0]
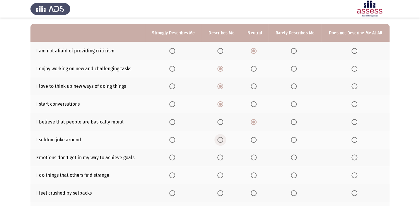
click at [223, 141] on span "Select an option" at bounding box center [221, 140] width 6 height 6
click at [223, 141] on input "Select an option" at bounding box center [221, 140] width 6 height 6
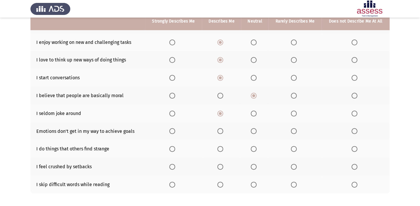
scroll to position [78, 0]
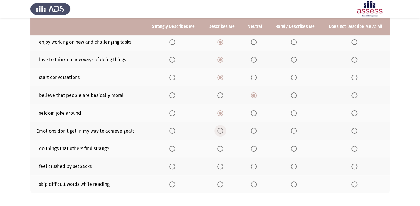
click at [222, 132] on span "Select an option" at bounding box center [221, 131] width 6 height 6
click at [222, 132] on input "Select an option" at bounding box center [221, 131] width 6 height 6
click at [254, 147] on span "Select an option" at bounding box center [254, 149] width 6 height 6
click at [254, 147] on input "Select an option" at bounding box center [254, 149] width 6 height 6
click at [294, 164] on span "Select an option" at bounding box center [294, 167] width 6 height 6
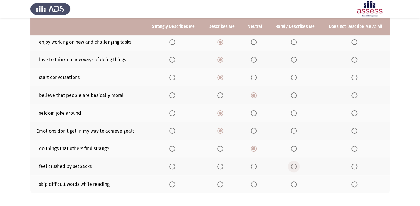
click at [294, 164] on input "Select an option" at bounding box center [294, 167] width 6 height 6
click at [295, 185] on span "Select an option" at bounding box center [294, 185] width 6 height 6
click at [295, 185] on input "Select an option" at bounding box center [294, 185] width 6 height 6
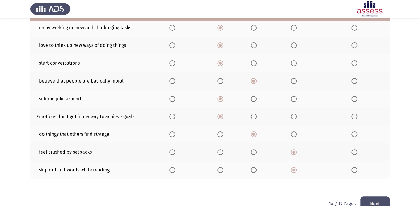
scroll to position [105, 0]
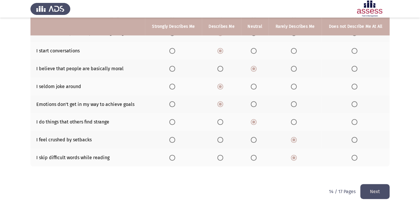
click at [362, 192] on button "Next" at bounding box center [375, 191] width 29 height 15
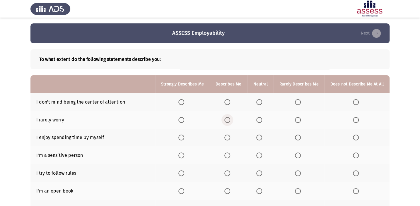
click at [230, 119] on span "Select an option" at bounding box center [228, 120] width 6 height 6
click at [230, 119] on input "Select an option" at bounding box center [228, 120] width 6 height 6
click at [262, 103] on span "Select an option" at bounding box center [259, 102] width 6 height 6
click at [262, 103] on input "Select an option" at bounding box center [259, 102] width 6 height 6
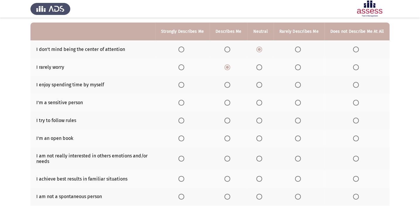
scroll to position [53, 0]
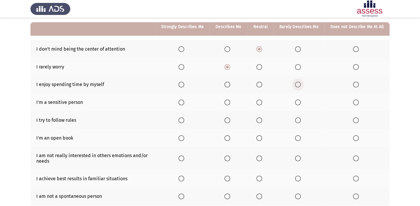
click at [296, 82] on span "Select an option" at bounding box center [298, 85] width 6 height 6
click at [296, 82] on input "Select an option" at bounding box center [298, 85] width 6 height 6
click at [303, 103] on label "Select an option" at bounding box center [299, 103] width 8 height 6
click at [301, 103] on input "Select an option" at bounding box center [298, 103] width 6 height 6
click at [260, 119] on span "Select an option" at bounding box center [259, 121] width 6 height 6
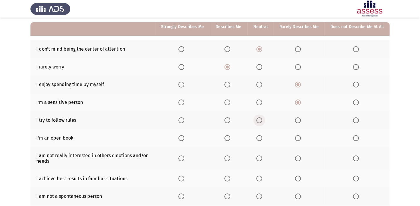
click at [260, 119] on input "Select an option" at bounding box center [259, 121] width 6 height 6
click at [303, 140] on label "Select an option" at bounding box center [299, 138] width 8 height 6
click at [301, 140] on input "Select an option" at bounding box center [298, 138] width 6 height 6
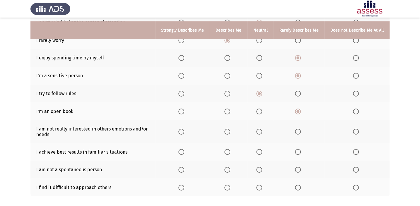
scroll to position [106, 0]
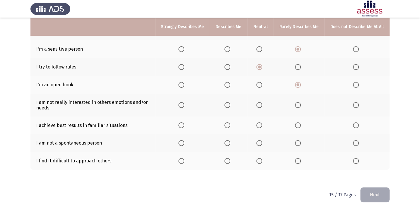
click at [261, 106] on span "Select an option" at bounding box center [259, 105] width 6 height 6
click at [261, 106] on input "Select an option" at bounding box center [259, 105] width 6 height 6
click at [297, 123] on span "Select an option" at bounding box center [298, 126] width 6 height 6
click at [297, 123] on input "Select an option" at bounding box center [298, 126] width 6 height 6
click at [259, 140] on span "Select an option" at bounding box center [259, 143] width 6 height 6
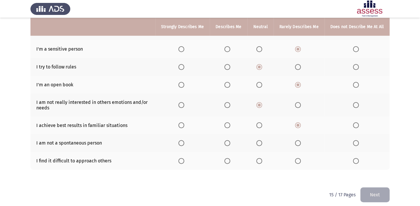
click at [259, 140] on input "Select an option" at bounding box center [259, 143] width 6 height 6
click at [262, 159] on span "Select an option" at bounding box center [259, 161] width 6 height 6
click at [262, 159] on input "Select an option" at bounding box center [259, 161] width 6 height 6
click at [382, 194] on button "Next" at bounding box center [375, 195] width 29 height 15
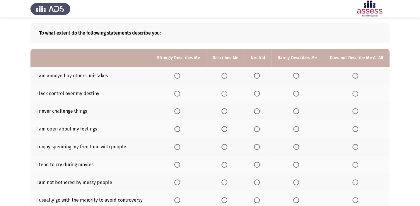
scroll to position [26, 0]
click at [356, 76] on span "Select an option" at bounding box center [356, 76] width 6 height 6
click at [356, 76] on input "Select an option" at bounding box center [356, 76] width 6 height 6
click at [300, 92] on label "Select an option" at bounding box center [297, 94] width 8 height 6
click at [299, 92] on input "Select an option" at bounding box center [296, 94] width 6 height 6
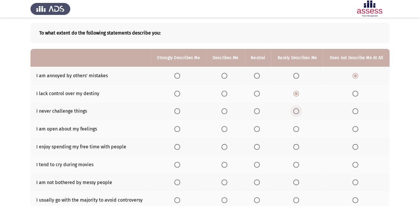
click at [298, 108] on span "Select an option" at bounding box center [296, 111] width 6 height 6
click at [298, 108] on input "Select an option" at bounding box center [296, 111] width 6 height 6
click at [256, 131] on span "Select an option" at bounding box center [257, 129] width 6 height 6
click at [256, 131] on input "Select an option" at bounding box center [257, 129] width 6 height 6
click at [292, 128] on th at bounding box center [297, 129] width 52 height 18
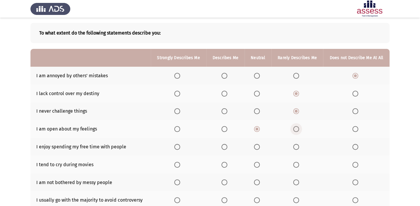
click at [295, 127] on span "Select an option" at bounding box center [296, 129] width 6 height 6
click at [295, 127] on input "Select an option" at bounding box center [296, 129] width 6 height 6
click at [258, 144] on span "Select an option" at bounding box center [257, 147] width 6 height 6
click at [258, 144] on input "Select an option" at bounding box center [257, 147] width 6 height 6
click at [357, 167] on span "Select an option" at bounding box center [356, 165] width 6 height 6
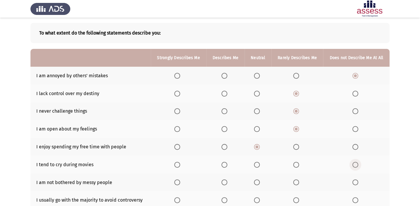
click at [357, 167] on input "Select an option" at bounding box center [356, 165] width 6 height 6
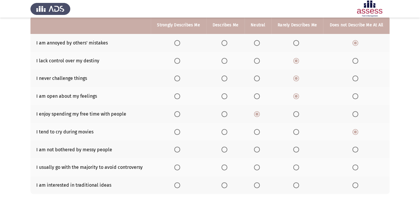
scroll to position [80, 0]
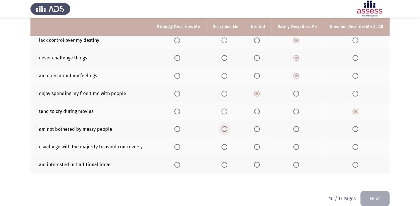
click at [225, 129] on span "Select an option" at bounding box center [225, 129] width 6 height 6
click at [225, 129] on input "Select an option" at bounding box center [225, 129] width 6 height 6
click at [298, 145] on span "Select an option" at bounding box center [296, 147] width 6 height 6
click at [298, 145] on input "Select an option" at bounding box center [296, 147] width 6 height 6
click at [255, 162] on span "Select an option" at bounding box center [257, 165] width 6 height 6
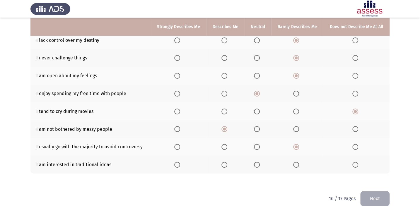
click at [255, 162] on input "Select an option" at bounding box center [257, 165] width 6 height 6
click at [381, 200] on button "Next" at bounding box center [375, 198] width 29 height 15
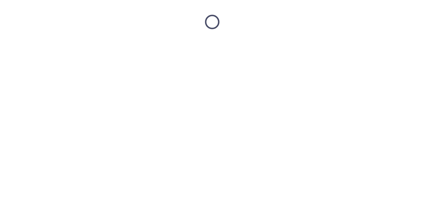
scroll to position [0, 0]
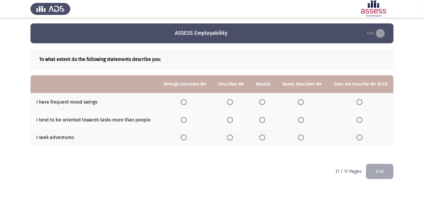
click at [303, 100] on span "Select an option" at bounding box center [301, 102] width 6 height 6
click at [303, 100] on input "Select an option" at bounding box center [301, 102] width 6 height 6
click at [304, 121] on span "Select an option" at bounding box center [301, 120] width 6 height 6
click at [304, 121] on input "Select an option" at bounding box center [301, 120] width 6 height 6
click at [305, 136] on label "Select an option" at bounding box center [302, 138] width 8 height 6
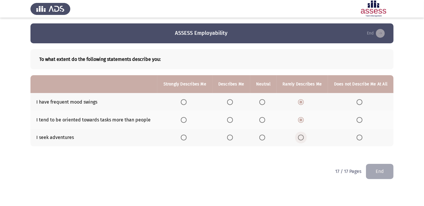
click at [304, 136] on input "Select an option" at bounding box center [301, 138] width 6 height 6
click at [378, 174] on button "End" at bounding box center [380, 171] width 28 height 15
